Goal: Information Seeking & Learning: Learn about a topic

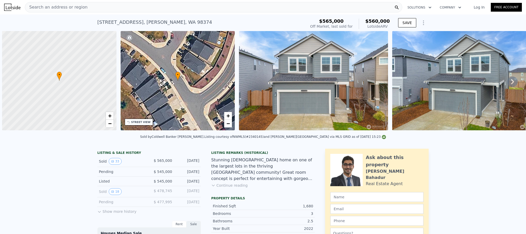
scroll to position [0, 2]
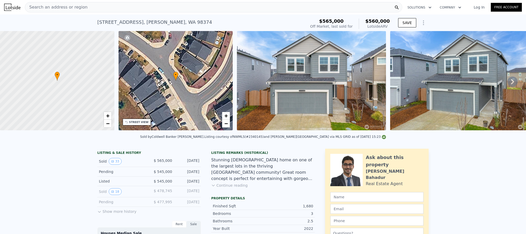
click at [477, 9] on link "Log In" at bounding box center [478, 7] width 23 height 5
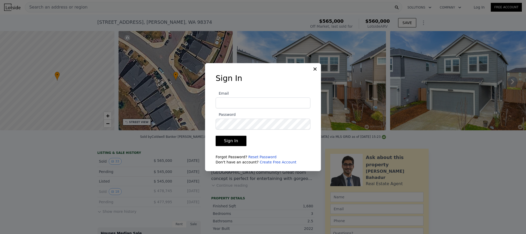
click at [0, 234] on com-1password-button at bounding box center [0, 234] width 0 height 0
type input "[PERSON_NAME][EMAIL_ADDRESS][PERSON_NAME][DOMAIN_NAME]"
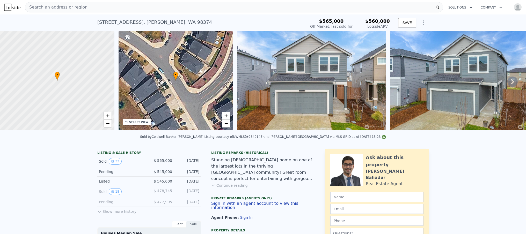
click at [63, 3] on div "Search an address or region" at bounding box center [56, 7] width 62 height 10
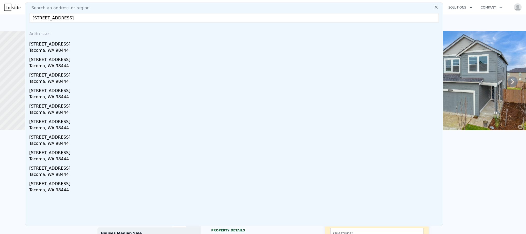
type input "[STREET_ADDRESS]"
click at [57, 46] on div "[STREET_ADDRESS]" at bounding box center [234, 43] width 411 height 8
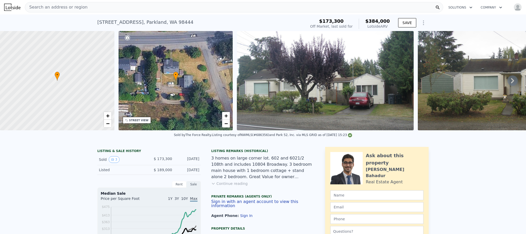
click at [508, 83] on icon at bounding box center [512, 81] width 10 height 10
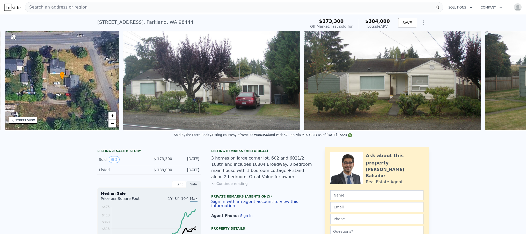
scroll to position [0, 120]
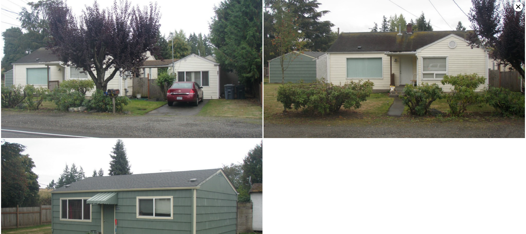
scroll to position [0, 0]
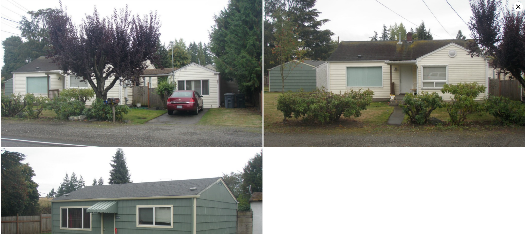
click at [519, 7] on icon at bounding box center [517, 6] width 9 height 9
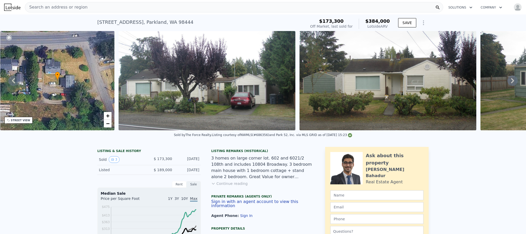
click at [231, 186] on button "Continue reading" at bounding box center [229, 183] width 36 height 5
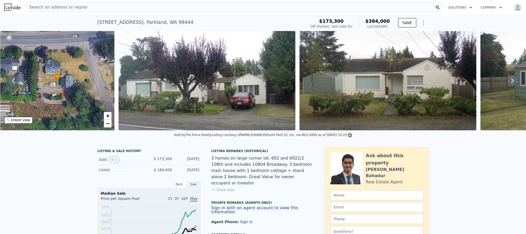
click at [224, 187] on button "Show less" at bounding box center [222, 189] width 23 height 5
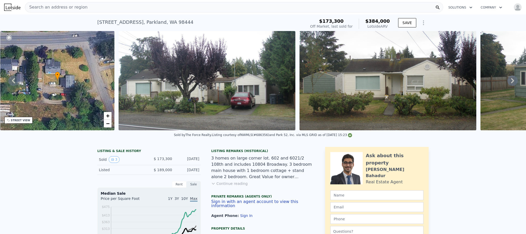
click at [224, 186] on button "Continue reading" at bounding box center [229, 183] width 36 height 5
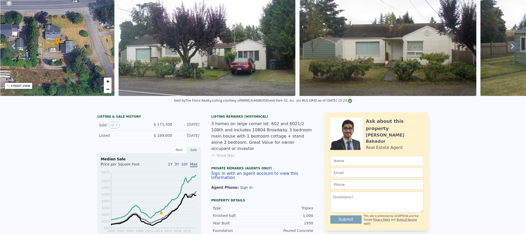
scroll to position [2, 0]
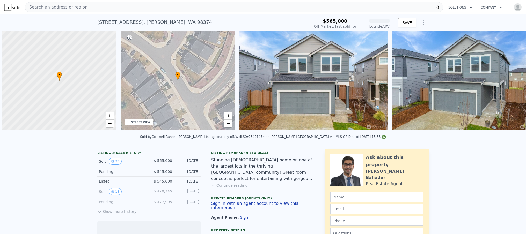
scroll to position [0, 2]
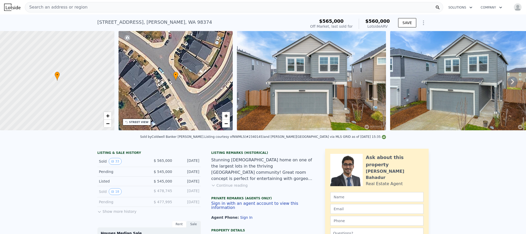
click at [92, 8] on div "Search an address or region" at bounding box center [234, 7] width 418 height 10
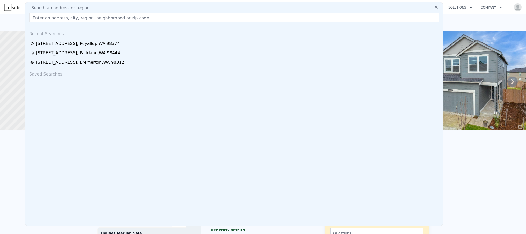
click at [75, 20] on input "text" at bounding box center [233, 17] width 409 height 9
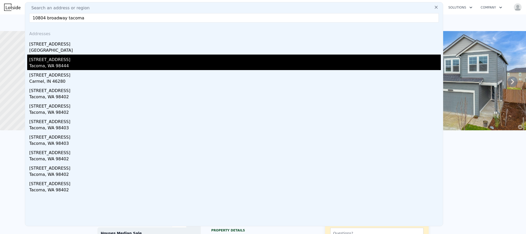
type input "10804 broadway tacoma"
click at [57, 63] on div "Tacoma, WA 98444" at bounding box center [234, 66] width 411 height 7
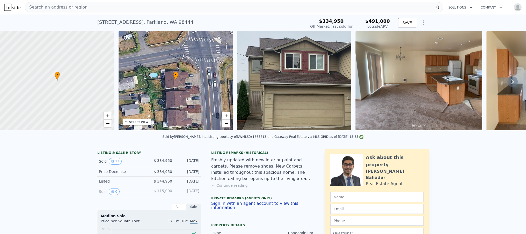
click at [50, 8] on span "Search an address or region" at bounding box center [56, 7] width 62 height 6
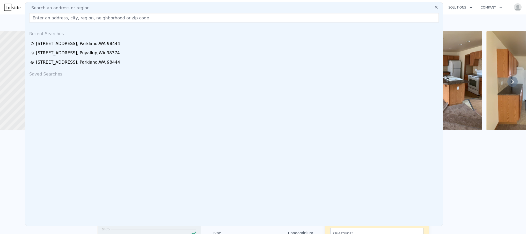
click at [45, 16] on input "text" at bounding box center [233, 17] width 409 height 9
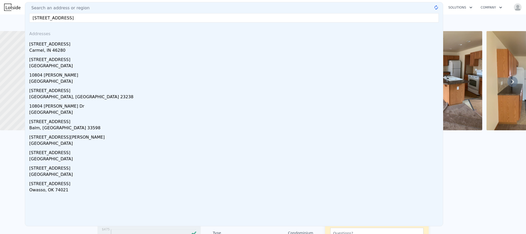
type input "10804 broadway st s parkland wa"
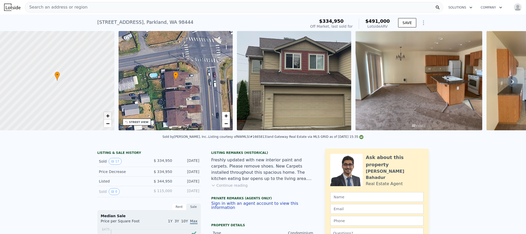
click at [106, 115] on link "+" at bounding box center [108, 116] width 8 height 8
click at [46, 6] on span "Search an address or region" at bounding box center [56, 7] width 62 height 6
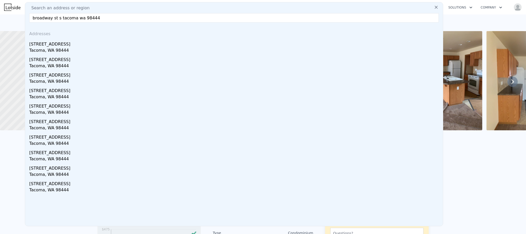
click at [44, 16] on input "broadway st s tacoma wa 98444" at bounding box center [233, 17] width 409 height 9
type input "10804 108th st s parkland wa 98444"
click at [433, 8] on icon at bounding box center [435, 7] width 5 height 5
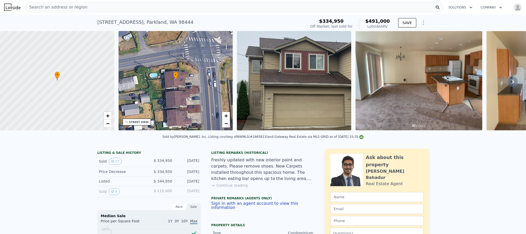
click at [90, 9] on div "Search an address or region" at bounding box center [234, 7] width 418 height 10
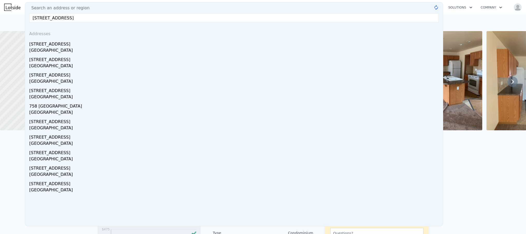
type input "10804 s 108th st tacoma wa 98444"
